Goal: Register for event/course

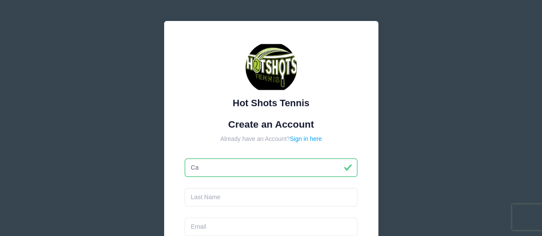
type input "Cara"
type input "[PERSON_NAME]"
type input "[EMAIL_ADDRESS][PERSON_NAME][DOMAIN_NAME]"
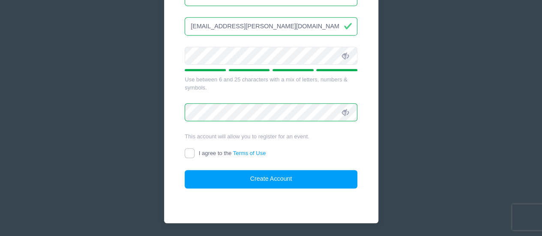
scroll to position [201, 0]
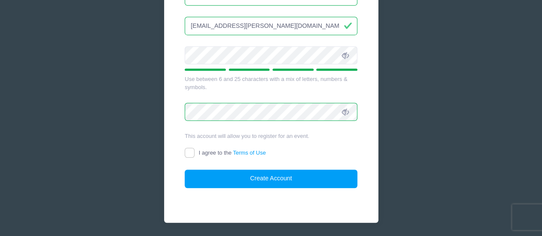
click at [196, 153] on label "I agree to the Terms of Use" at bounding box center [225, 153] width 81 height 9
click at [194, 153] on input "I agree to the Terms of Use" at bounding box center [190, 153] width 10 height 10
checkbox input "true"
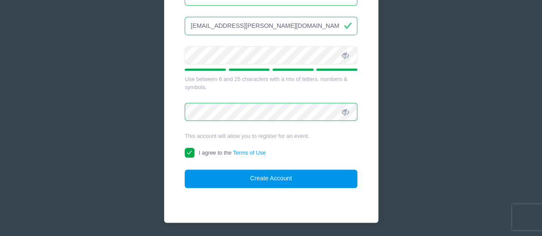
click at [253, 181] on button "Create Account" at bounding box center [271, 179] width 173 height 18
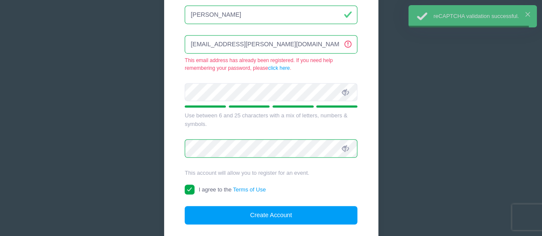
scroll to position [161, 0]
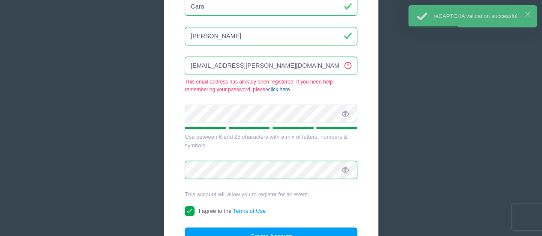
click at [277, 88] on link "click here" at bounding box center [279, 89] width 22 height 6
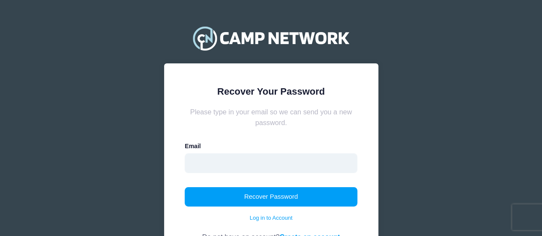
click at [212, 161] on input "email" at bounding box center [271, 163] width 173 height 20
type input "[EMAIL_ADDRESS][PERSON_NAME][DOMAIN_NAME]"
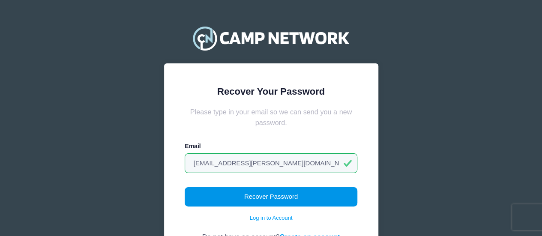
click at [265, 192] on button "Recover Password" at bounding box center [271, 197] width 173 height 20
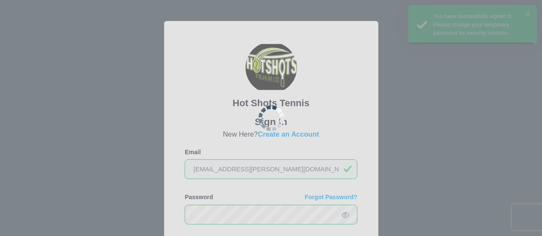
scroll to position [59, 0]
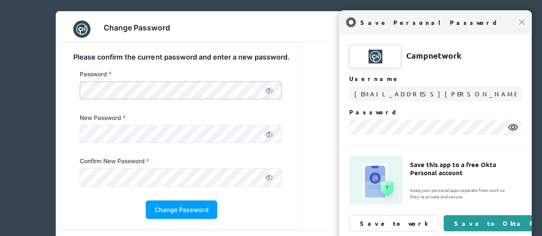
click at [63, 93] on div "Please confirm the current password and enter a new password. Password New Pass…" at bounding box center [181, 136] width 241 height 188
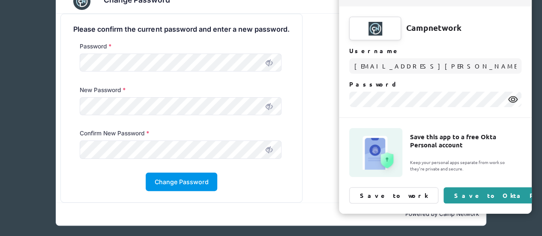
click at [208, 188] on button "Change Password" at bounding box center [182, 182] width 72 height 18
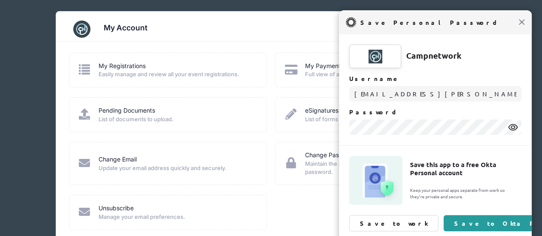
click at [519, 24] on span "Close" at bounding box center [521, 22] width 6 height 6
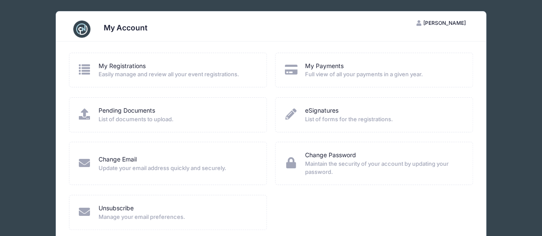
scroll to position [47, 0]
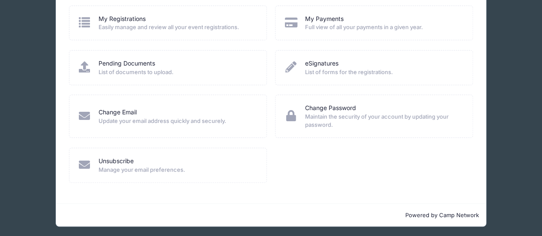
click at [131, 28] on span "Easily manage and review all your event registrations." at bounding box center [176, 27] width 157 height 9
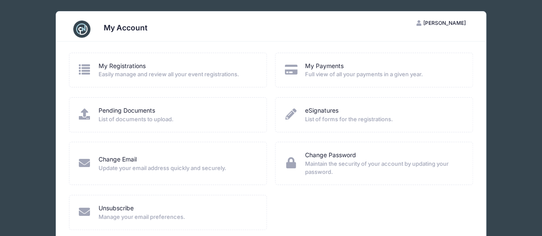
click at [81, 66] on icon at bounding box center [85, 69] width 14 height 11
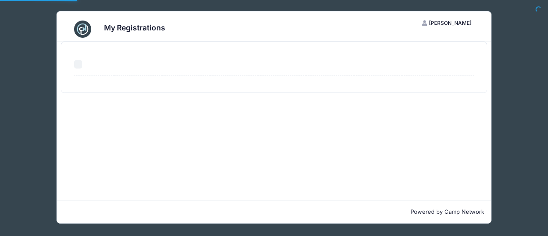
select select "50"
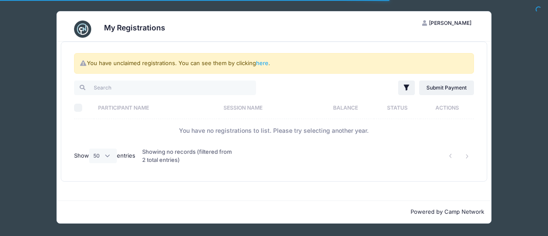
click at [121, 105] on th "Participant Name" at bounding box center [156, 107] width 125 height 23
click at [148, 104] on th "Participant Name" at bounding box center [162, 107] width 136 height 23
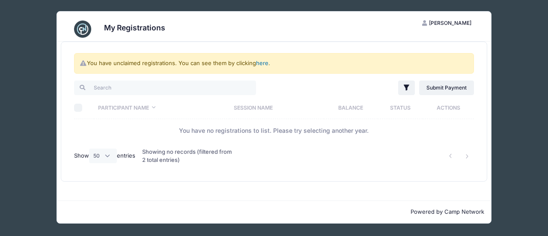
click at [259, 62] on link "here" at bounding box center [262, 63] width 12 height 7
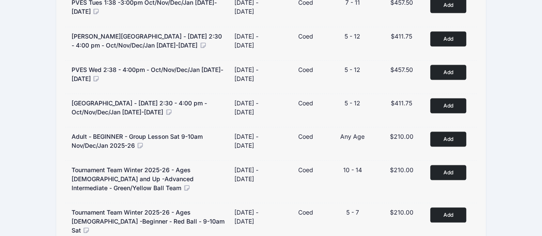
scroll to position [785, 0]
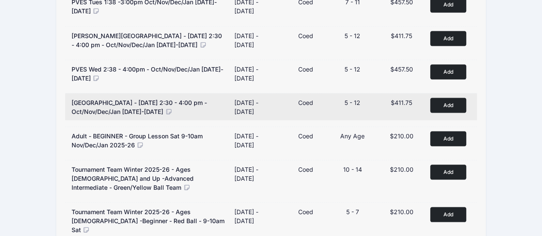
click at [446, 98] on button "Add to Cart" at bounding box center [448, 105] width 36 height 15
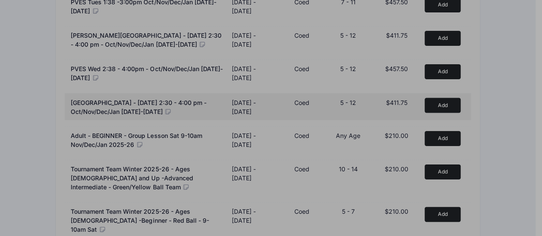
scroll to position [776, 0]
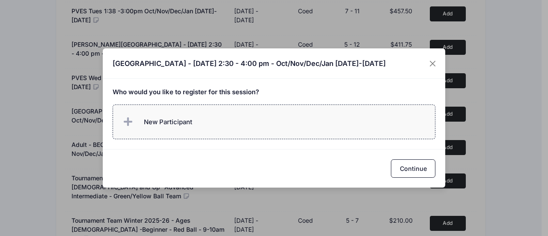
click at [190, 116] on span "New Participant" at bounding box center [156, 121] width 71 height 17
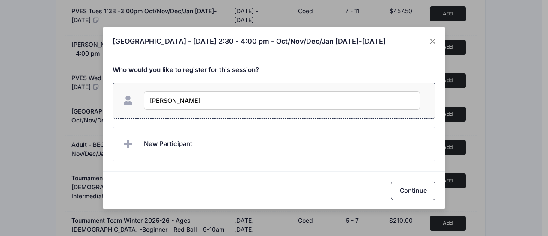
type input "[PERSON_NAME]"
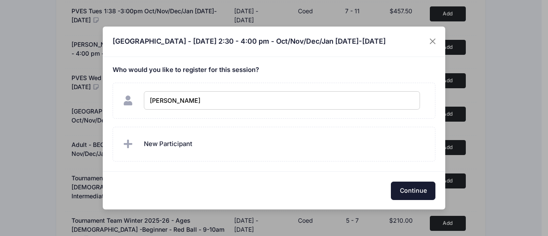
checkbox input "true"
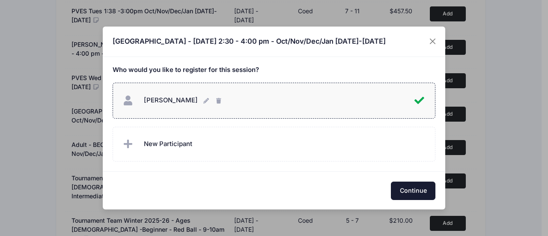
click at [421, 188] on button "Continue" at bounding box center [413, 191] width 45 height 18
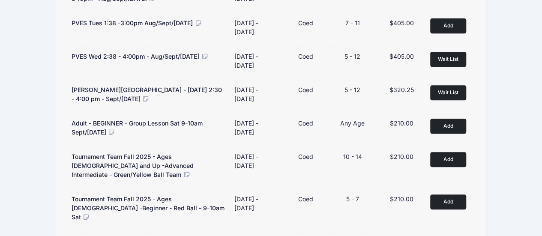
scroll to position [0, 0]
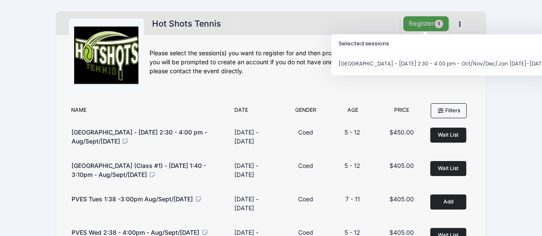
click at [422, 25] on button "Register 1" at bounding box center [425, 23] width 45 height 15
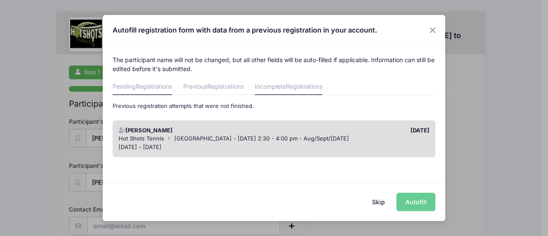
click at [146, 86] on span "Registrations" at bounding box center [154, 86] width 36 height 7
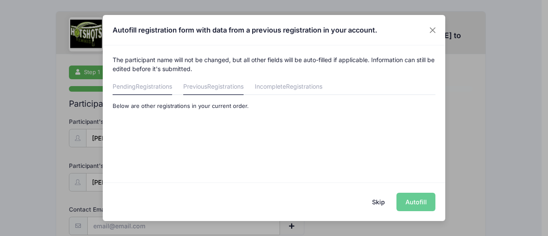
click at [212, 91] on link "Previous Registrations" at bounding box center [213, 87] width 60 height 15
click at [292, 87] on span "Registrations" at bounding box center [304, 86] width 36 height 7
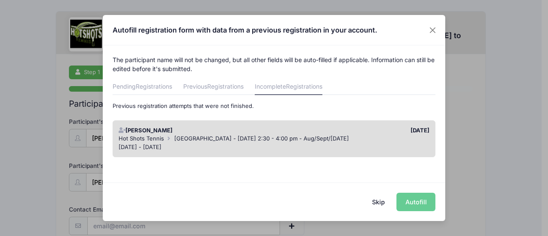
click at [374, 205] on button "Skip" at bounding box center [379, 202] width 30 height 18
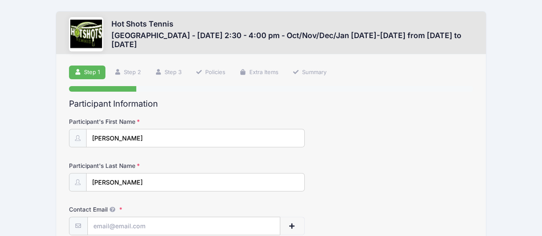
scroll to position [76, 0]
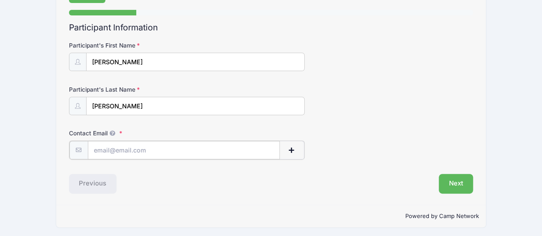
click at [156, 155] on input "Contact Email" at bounding box center [184, 150] width 192 height 18
type input "[EMAIL_ADDRESS][PERSON_NAME][DOMAIN_NAME]"
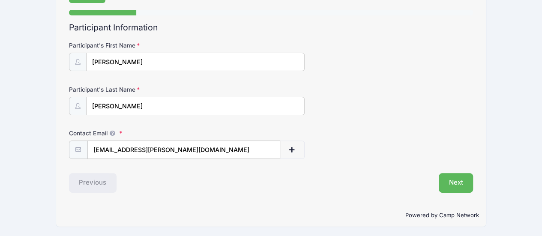
click at [474, 184] on div "Next" at bounding box center [374, 183] width 206 height 20
click at [452, 181] on button "Next" at bounding box center [455, 183] width 35 height 20
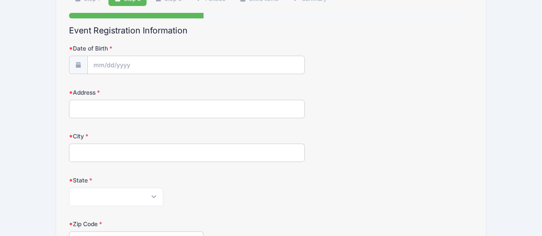
scroll to position [75, 0]
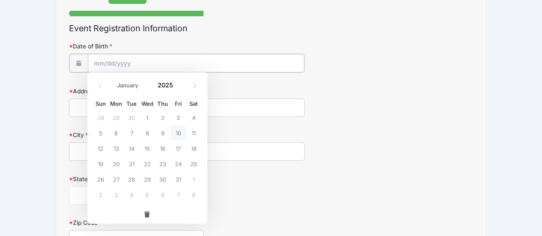
click at [148, 67] on input "Date of Birth" at bounding box center [196, 63] width 216 height 18
click at [101, 85] on icon at bounding box center [100, 86] width 6 height 6
select select "8"
click at [176, 87] on span at bounding box center [179, 88] width 6 height 6
click at [177, 87] on span at bounding box center [179, 88] width 6 height 6
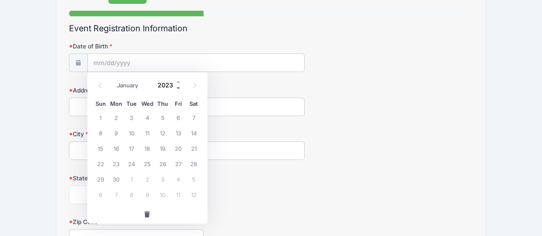
click at [177, 87] on span at bounding box center [179, 88] width 6 height 6
click at [178, 81] on span at bounding box center [179, 81] width 6 height 6
type input "2021"
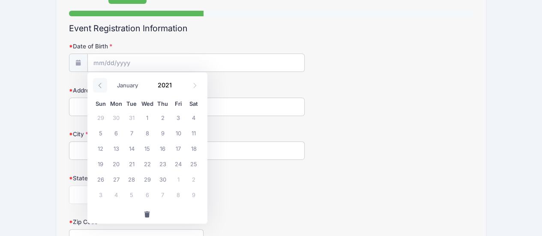
click at [100, 84] on icon at bounding box center [99, 85] width 3 height 5
select select "4"
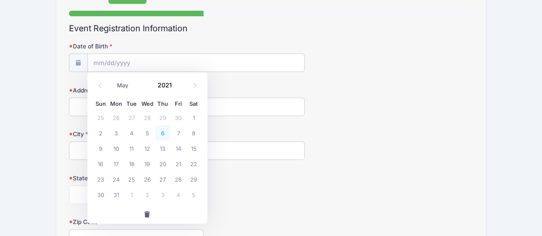
click at [164, 136] on span "6" at bounding box center [162, 132] width 15 height 15
type input "05/06/2021"
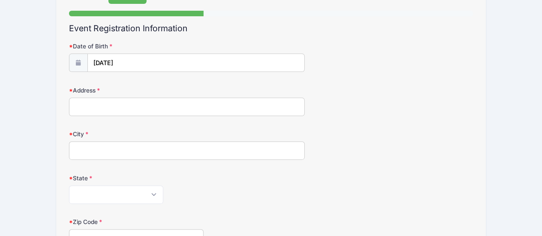
click at [147, 104] on input "Address" at bounding box center [187, 107] width 236 height 18
type input "8110 McConnell Avenue"
type input "Los Angeles"
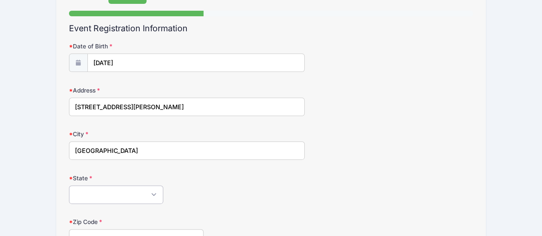
select select "CA"
type input "90045"
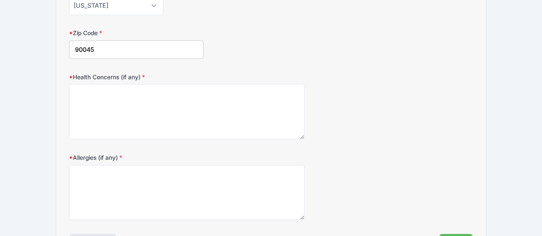
scroll to position [265, 0]
click at [186, 115] on textarea "Health Concerns (if any)" at bounding box center [187, 111] width 236 height 55
type textarea "n/a"
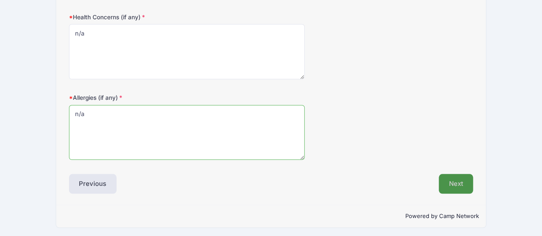
type textarea "n/a"
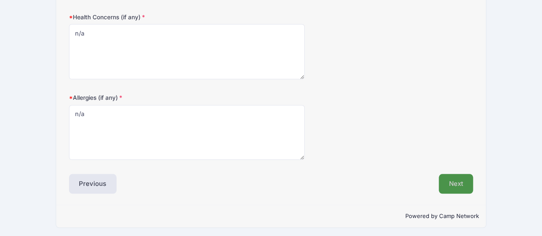
click at [462, 182] on button "Next" at bounding box center [455, 184] width 35 height 20
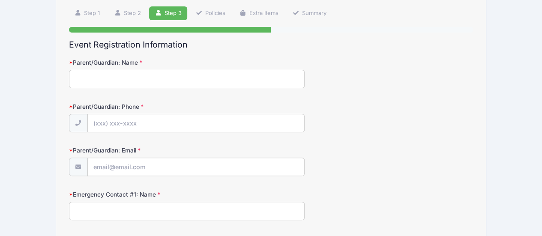
scroll to position [60, 0]
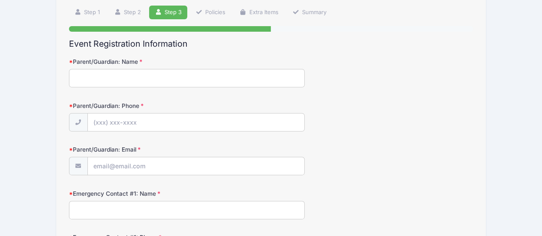
click at [177, 79] on input "Parent/Guardian: Name" at bounding box center [187, 78] width 236 height 18
type input "Cara Macrae"
type input "(714) 299-7236"
type input "cara.d.macrae@gmail.com"
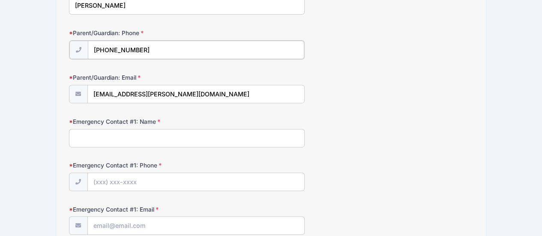
scroll to position [135, 0]
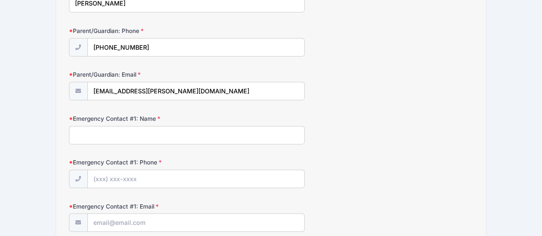
click at [133, 133] on input "Emergency Contact #1: Name" at bounding box center [187, 135] width 236 height 18
type input "Cameron Macrae"
type input "(5"
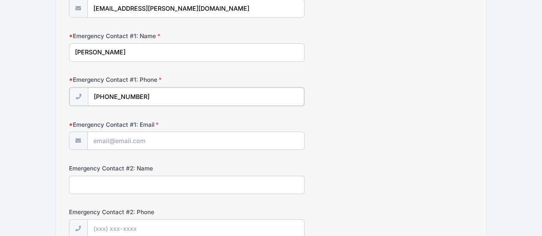
scroll to position [219, 0]
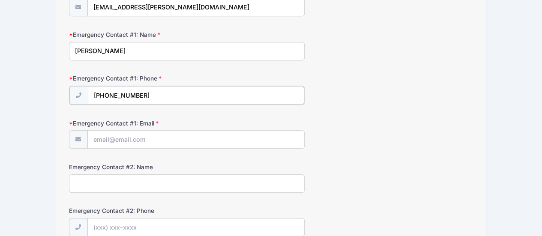
type input "(415) 810-2257"
click at [122, 147] on form "Parent/Guardian: Name Cara Macrae Parent/Guardian: Phone (714) 299-7236 Parent/…" at bounding box center [271, 197] width 404 height 596
click at [118, 139] on input "Emergency Contact #1: Email" at bounding box center [196, 139] width 216 height 18
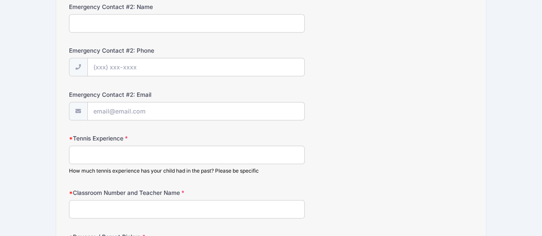
type input "macrae.cameron@gmail.com"
click at [104, 151] on input "Tennis Experience" at bounding box center [187, 154] width 236 height 18
click at [72, 149] on input "Manhattan Beach CC Camp over the summer" at bounding box center [187, 154] width 236 height 18
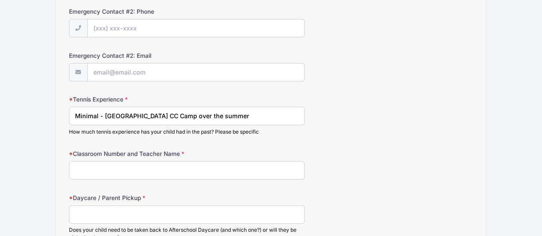
scroll to position [418, 0]
type input "Minimal - Manhattan Beach CC Camp over the summer"
click at [90, 161] on input "Classroom Number and Teacher Name" at bounding box center [187, 169] width 236 height 18
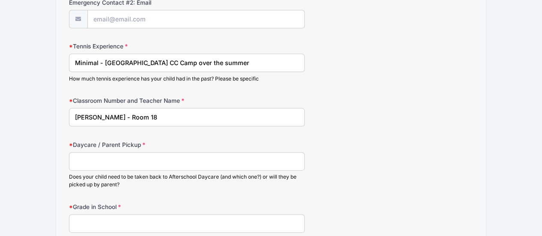
scroll to position [470, 0]
type input "Ms Borrou - Room 18"
click at [108, 156] on input "Daycare / Parent Pickup" at bounding box center [187, 161] width 236 height 18
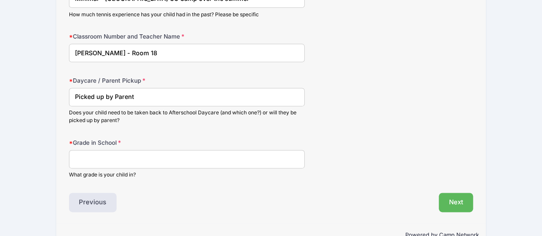
scroll to position [534, 0]
type input "Picked up by ParentTK"
click at [108, 156] on input "Grade in School" at bounding box center [187, 159] width 236 height 18
type input "TK"
click at [457, 193] on button "Next" at bounding box center [455, 203] width 35 height 20
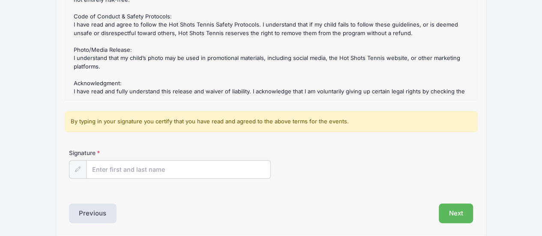
scroll to position [180, 0]
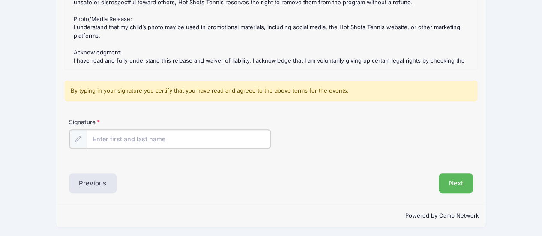
click at [197, 141] on input "Signature" at bounding box center [178, 139] width 184 height 18
type input "Cara Macrae"
click at [453, 184] on button "Next" at bounding box center [455, 183] width 35 height 20
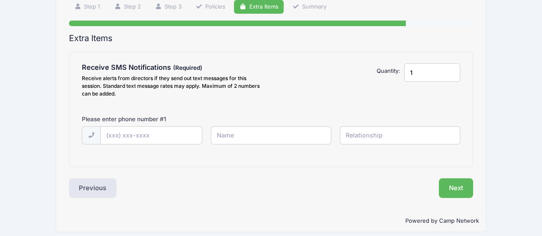
scroll to position [66, 0]
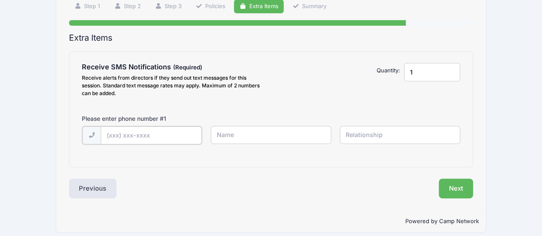
click at [143, 133] on input "text" at bounding box center [151, 135] width 101 height 18
type input "(714) 299-7236"
type input "Cara Macrae"
click at [373, 132] on input "text" at bounding box center [400, 135] width 120 height 18
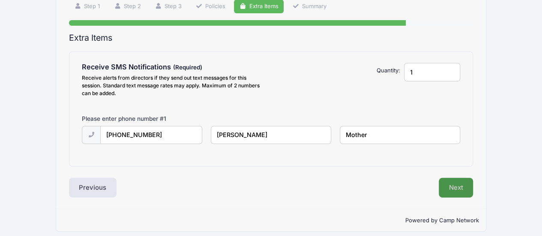
type input "Mother"
click at [462, 189] on button "Next" at bounding box center [455, 188] width 35 height 20
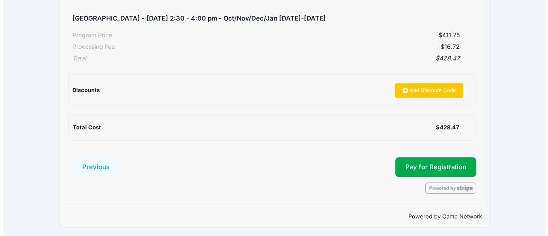
scroll to position [170, 0]
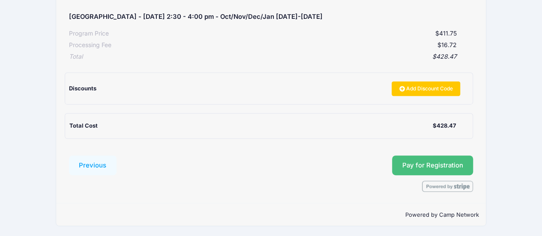
click at [432, 164] on button "Pay for Registration" at bounding box center [432, 165] width 81 height 20
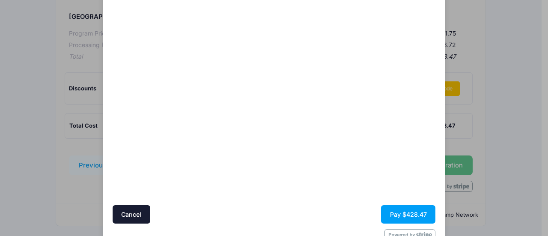
scroll to position [107, 0]
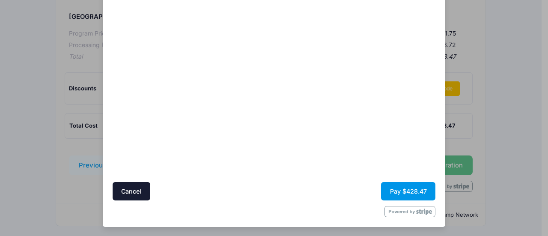
click at [403, 188] on button "Pay $428.47" at bounding box center [408, 191] width 54 height 18
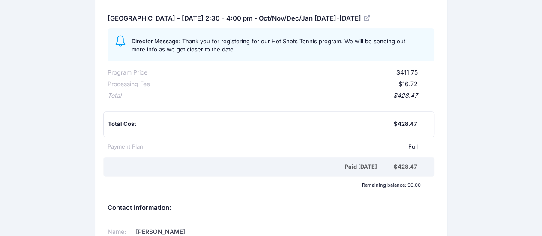
scroll to position [90, 0]
